Goal: Find specific page/section: Find specific page/section

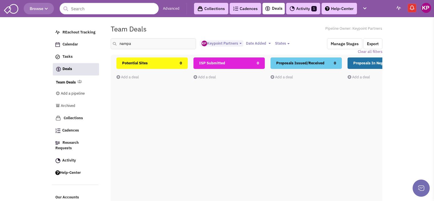
select select "1896"
select select
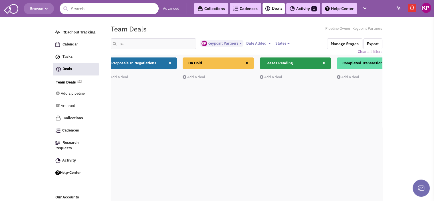
type input "n"
type input "boise"
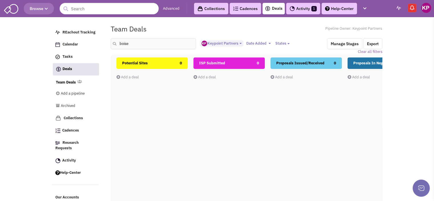
click at [304, 7] on link "Activity 1" at bounding box center [303, 8] width 34 height 11
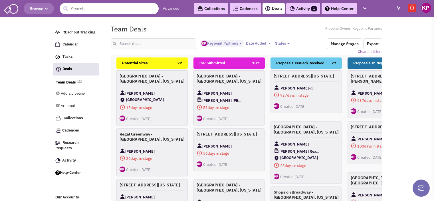
select select "1896"
select select
click at [132, 45] on input "text" at bounding box center [154, 43] width 86 height 11
type input "northgate"
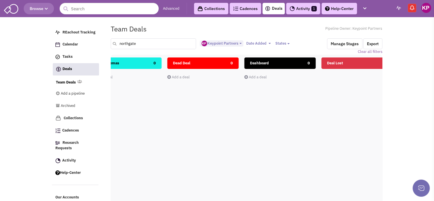
scroll to position [0, 720]
